Goal: Check status

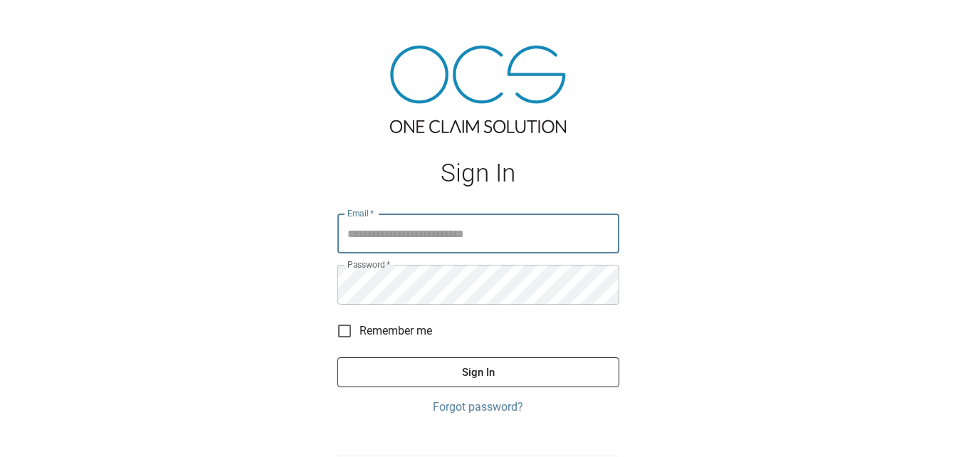
type input "**********"
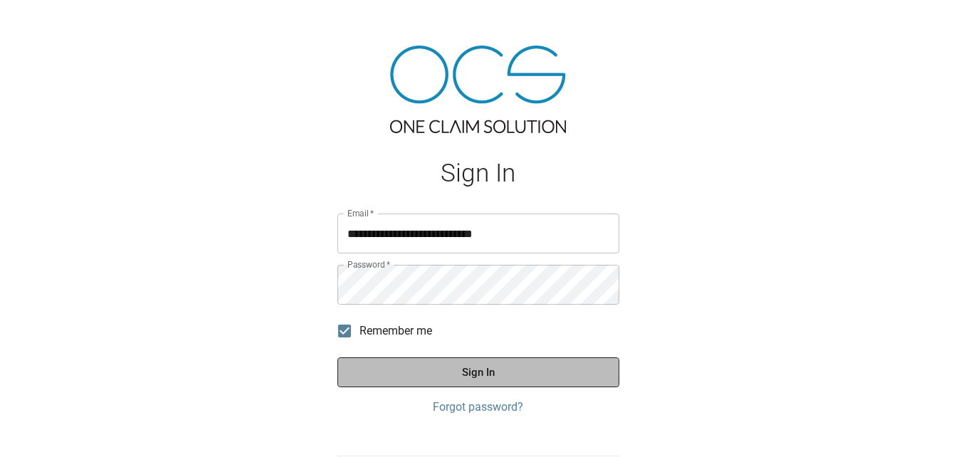
click at [479, 377] on button "Sign In" at bounding box center [478, 372] width 282 height 30
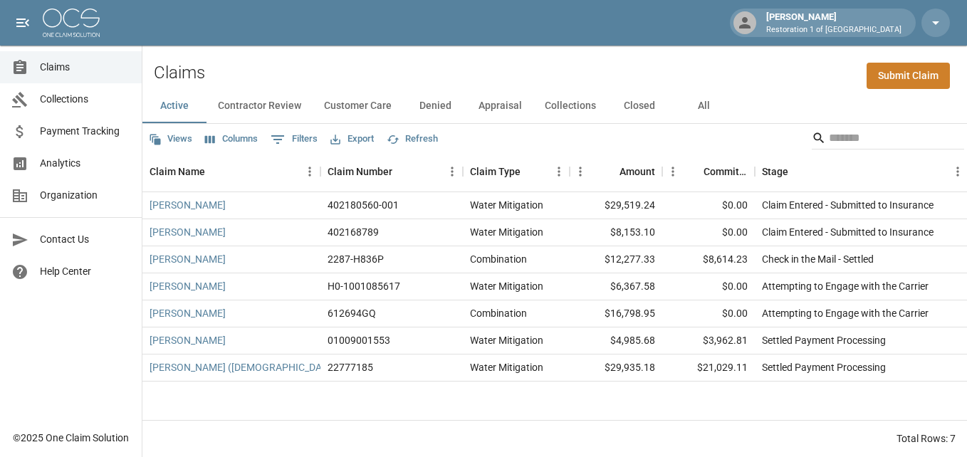
click at [643, 110] on button "Closed" at bounding box center [639, 106] width 64 height 34
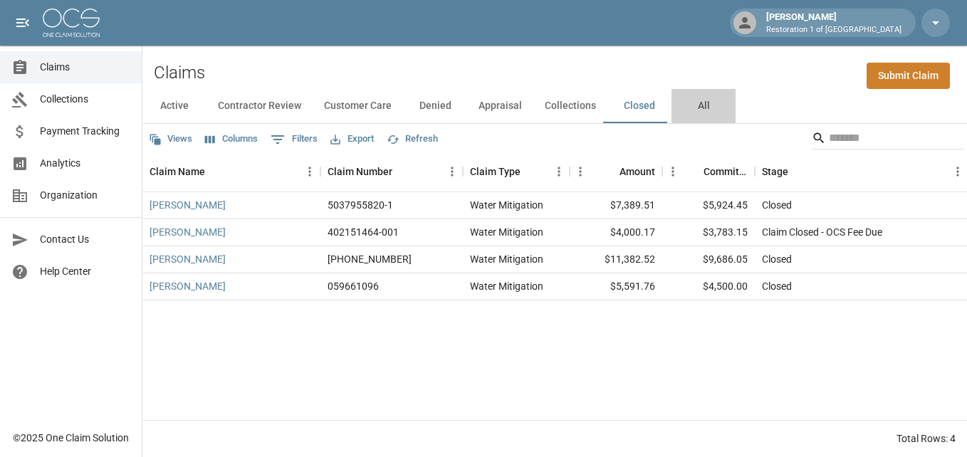
click at [700, 107] on button "All" at bounding box center [703, 106] width 64 height 34
